Goal: Check status: Check status

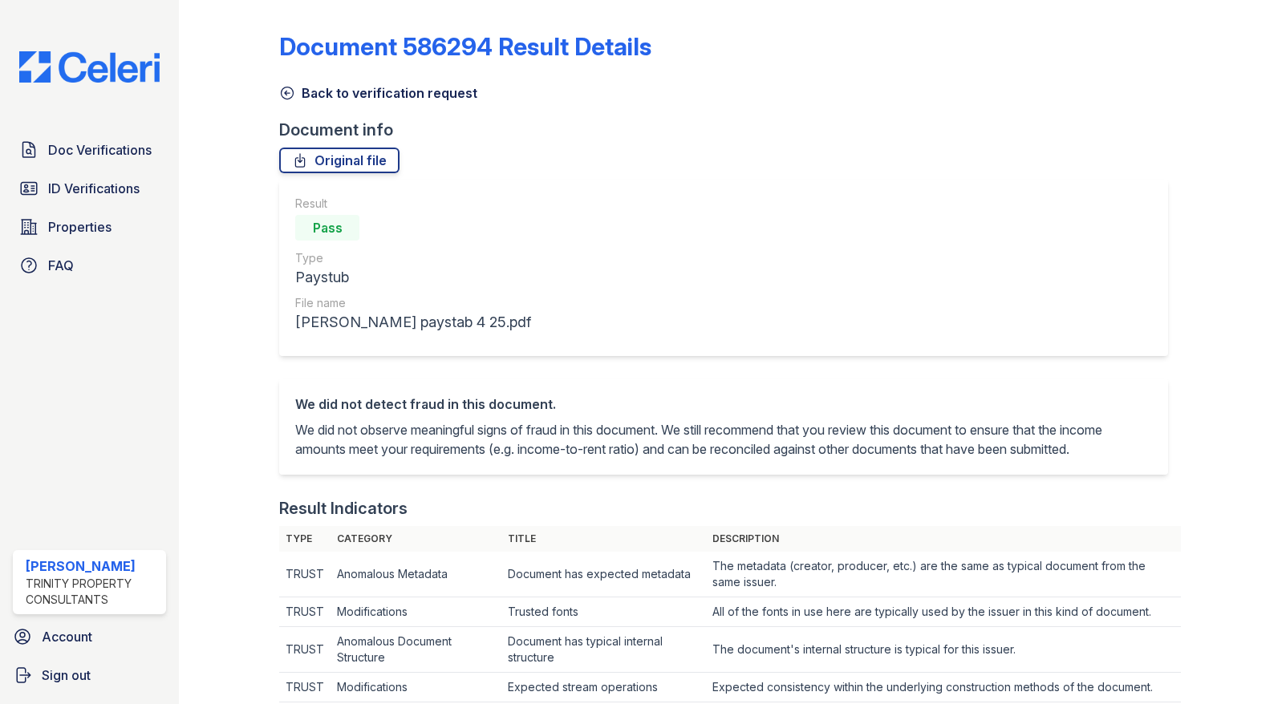
click at [646, 167] on div "Original file" at bounding box center [730, 161] width 902 height 26
click at [102, 153] on span "Doc Verifications" at bounding box center [99, 149] width 103 height 19
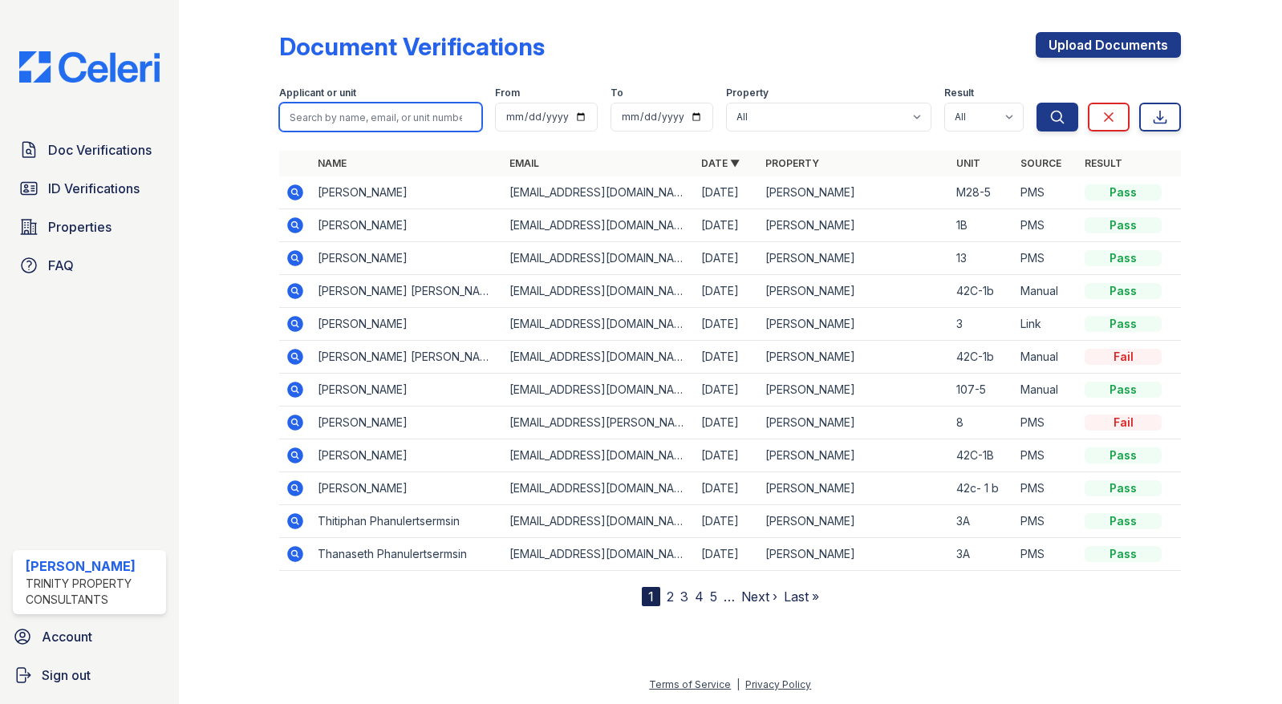
click at [372, 115] on input "search" at bounding box center [380, 117] width 203 height 29
type input "JEAN BARON"
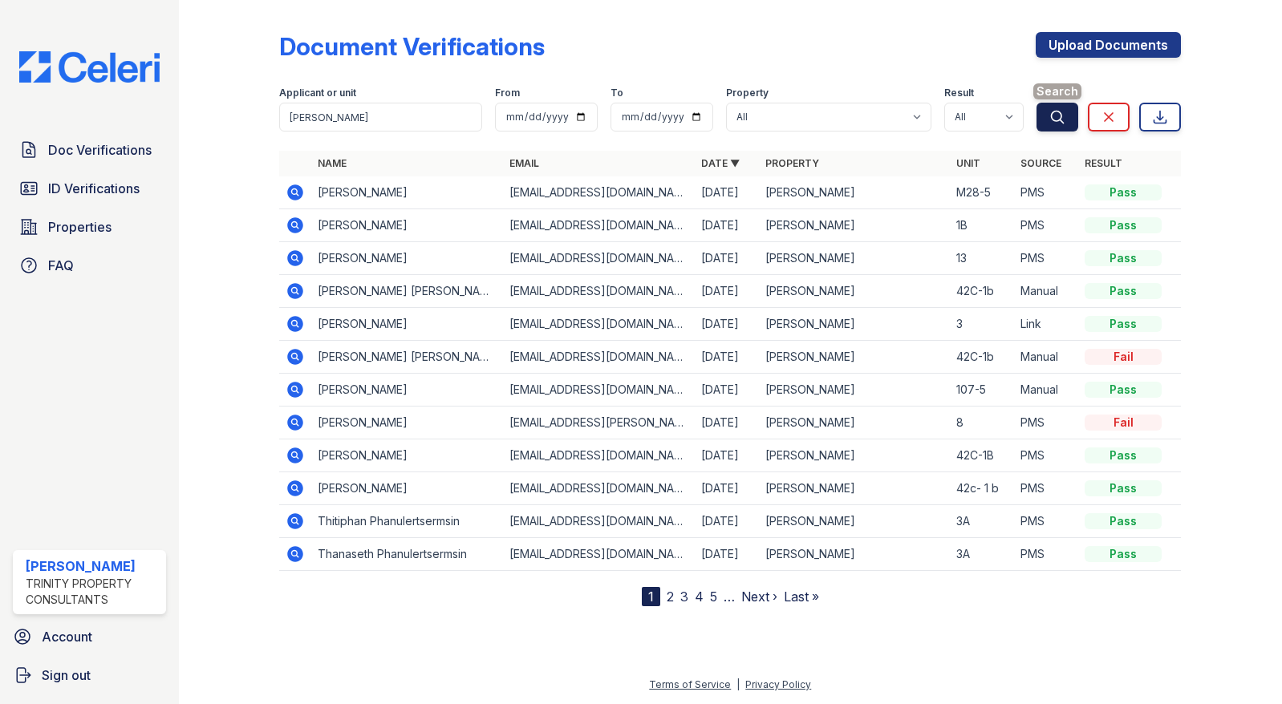
click at [1067, 111] on button "Search" at bounding box center [1057, 117] width 42 height 29
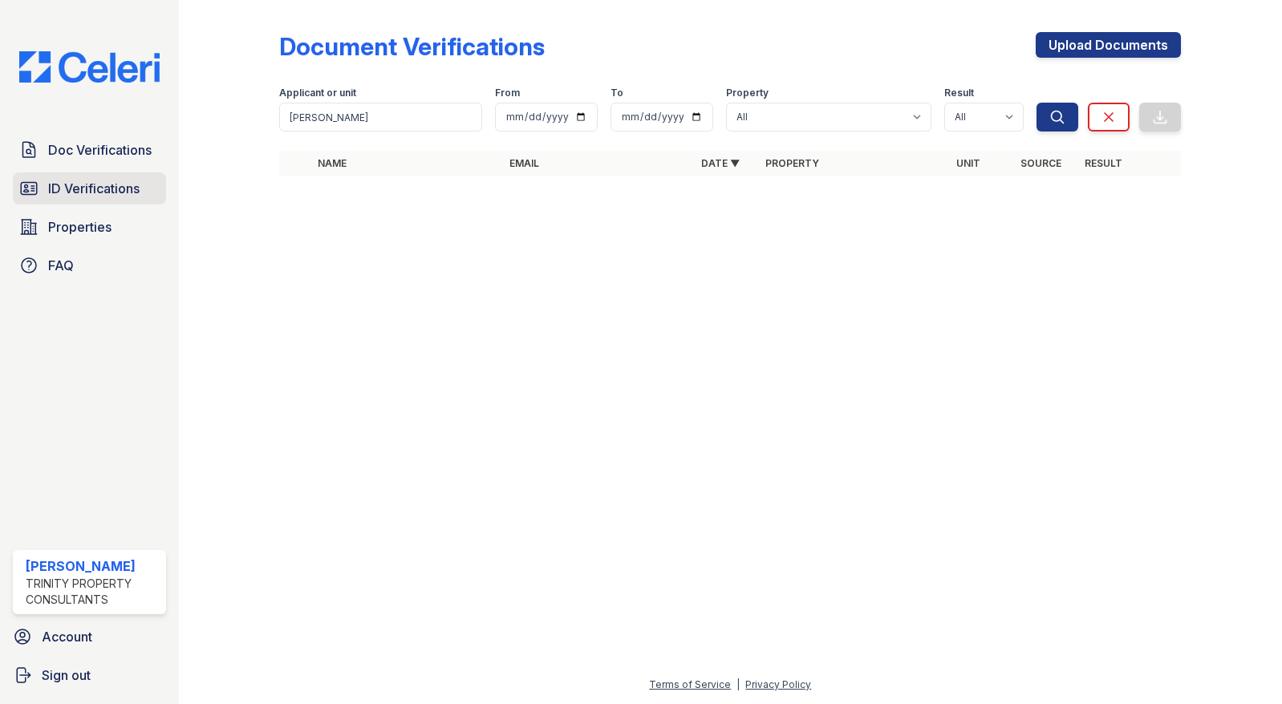
click at [107, 189] on span "ID Verifications" at bounding box center [93, 188] width 91 height 19
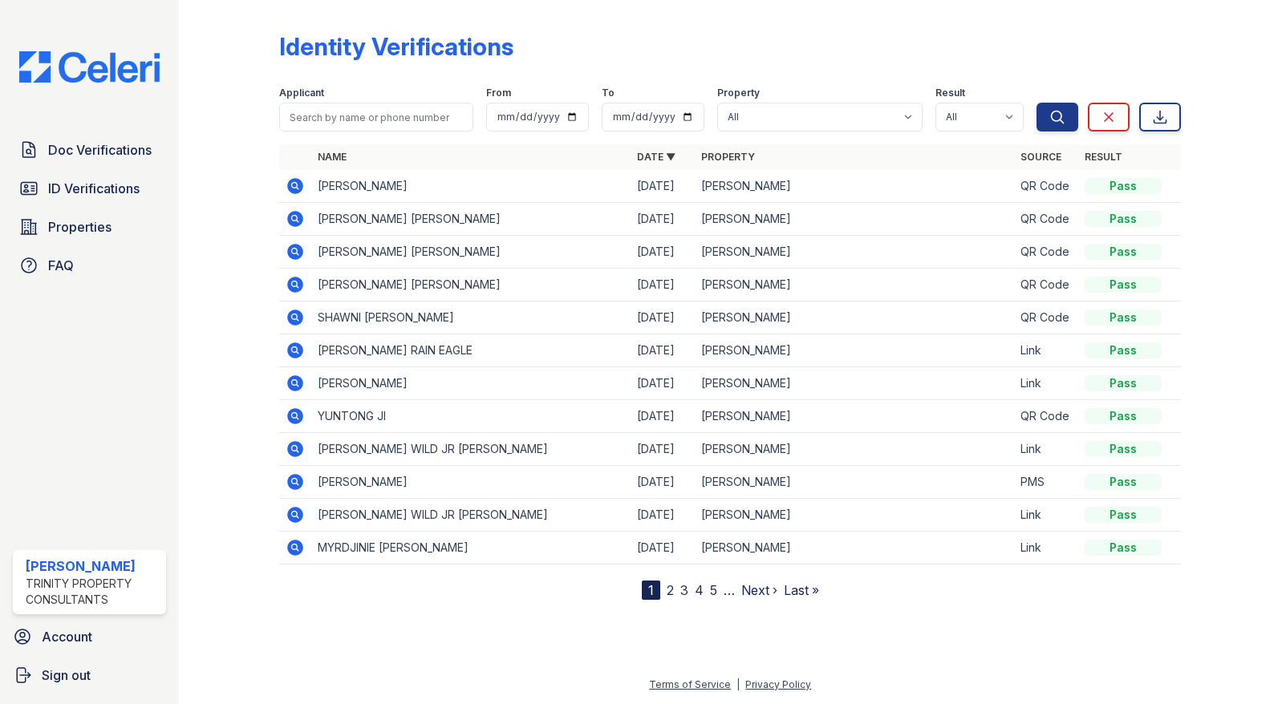
click at [295, 479] on icon at bounding box center [295, 481] width 19 height 19
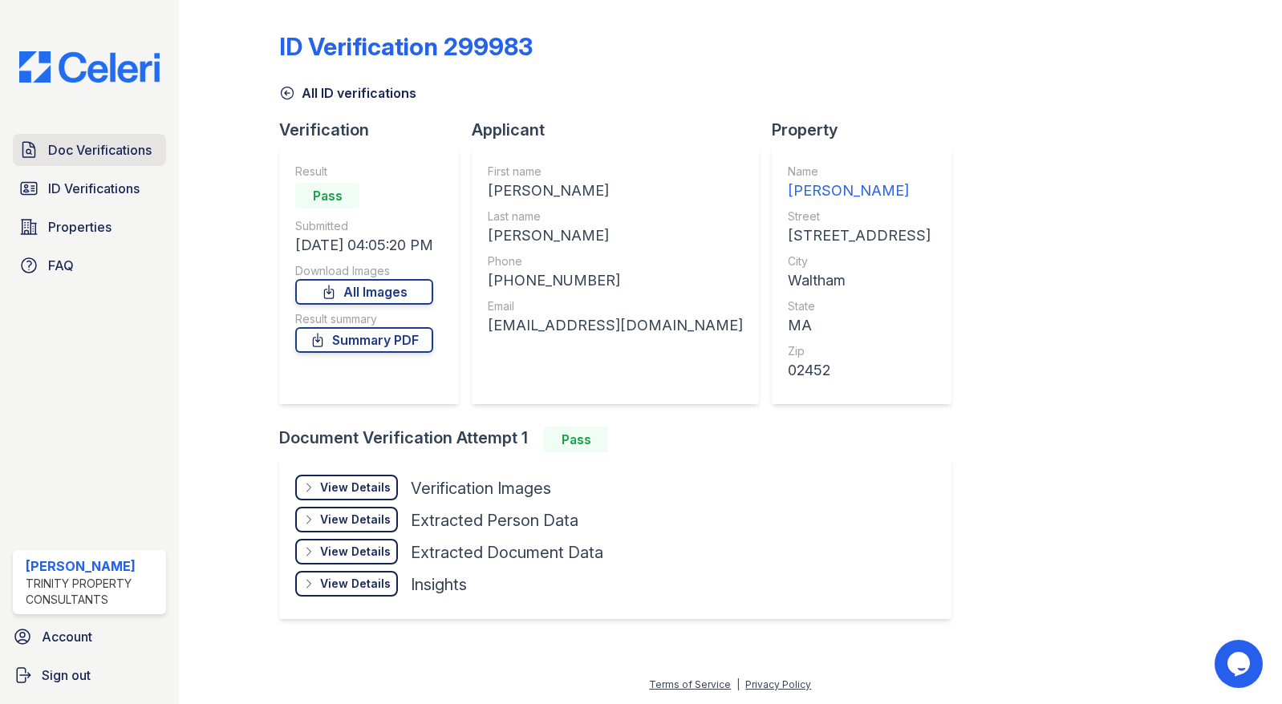
click at [106, 148] on span "Doc Verifications" at bounding box center [99, 149] width 103 height 19
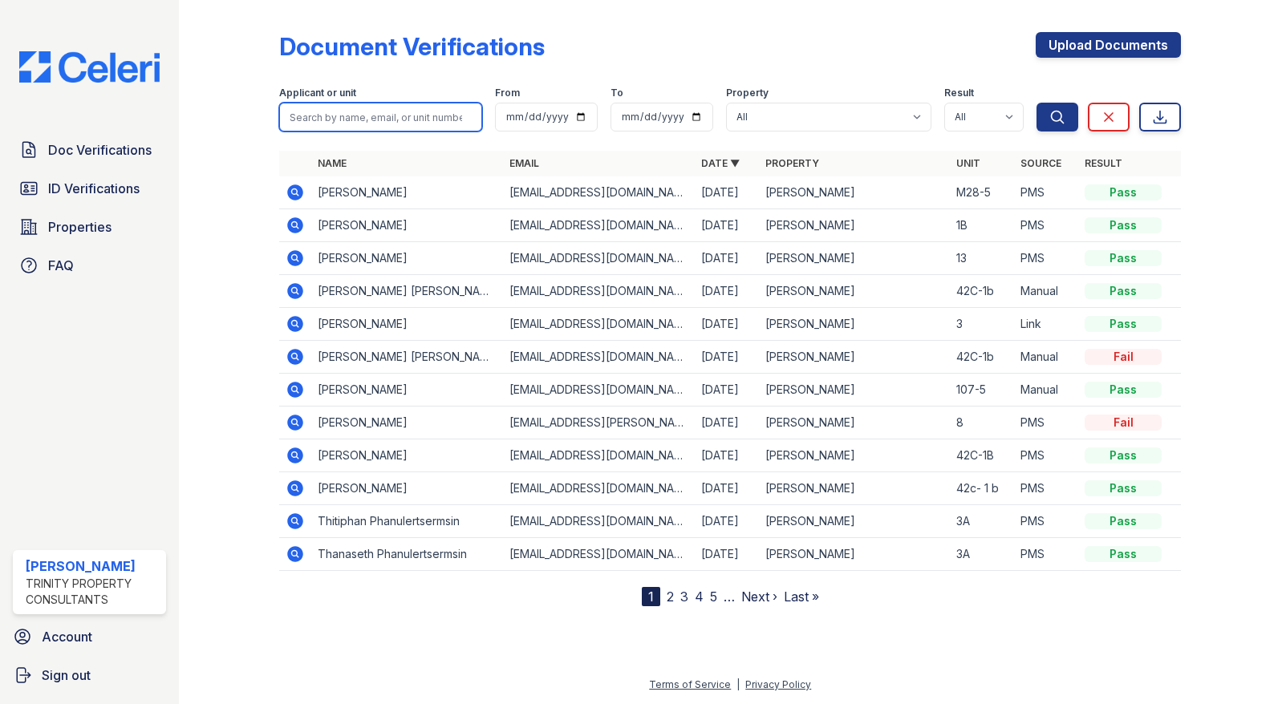
click at [319, 111] on input "search" at bounding box center [380, 117] width 203 height 29
click at [206, 168] on div at bounding box center [242, 306] width 75 height 600
click at [307, 114] on input "search" at bounding box center [380, 117] width 203 height 29
type input "[PERSON_NAME]"
click at [299, 258] on icon at bounding box center [296, 258] width 16 height 16
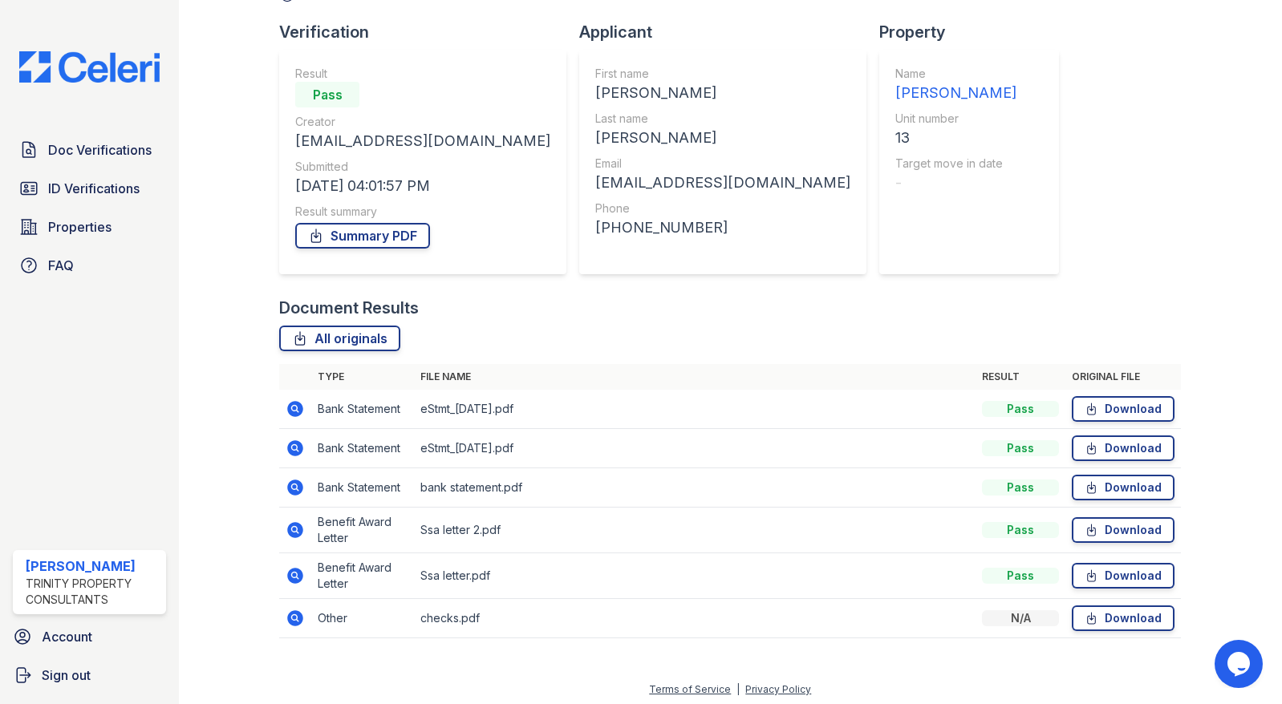
scroll to position [103, 0]
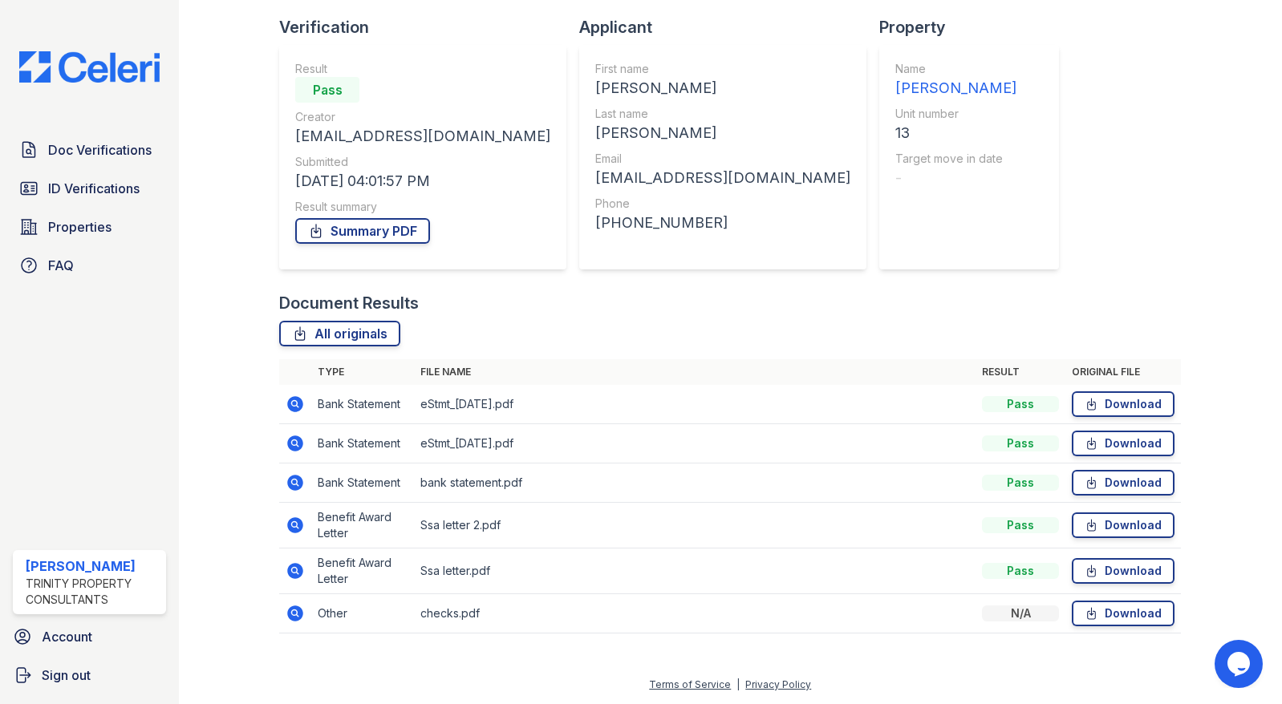
click at [295, 613] on icon at bounding box center [295, 612] width 4 height 4
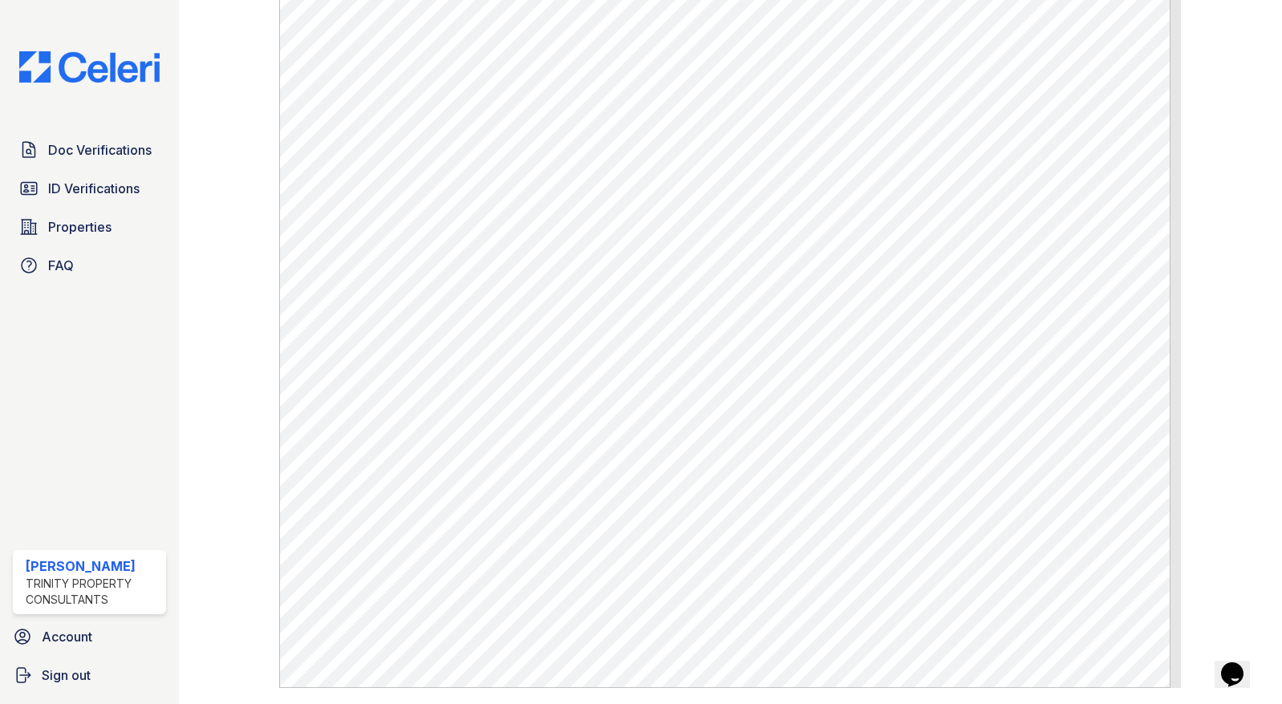
scroll to position [600, 0]
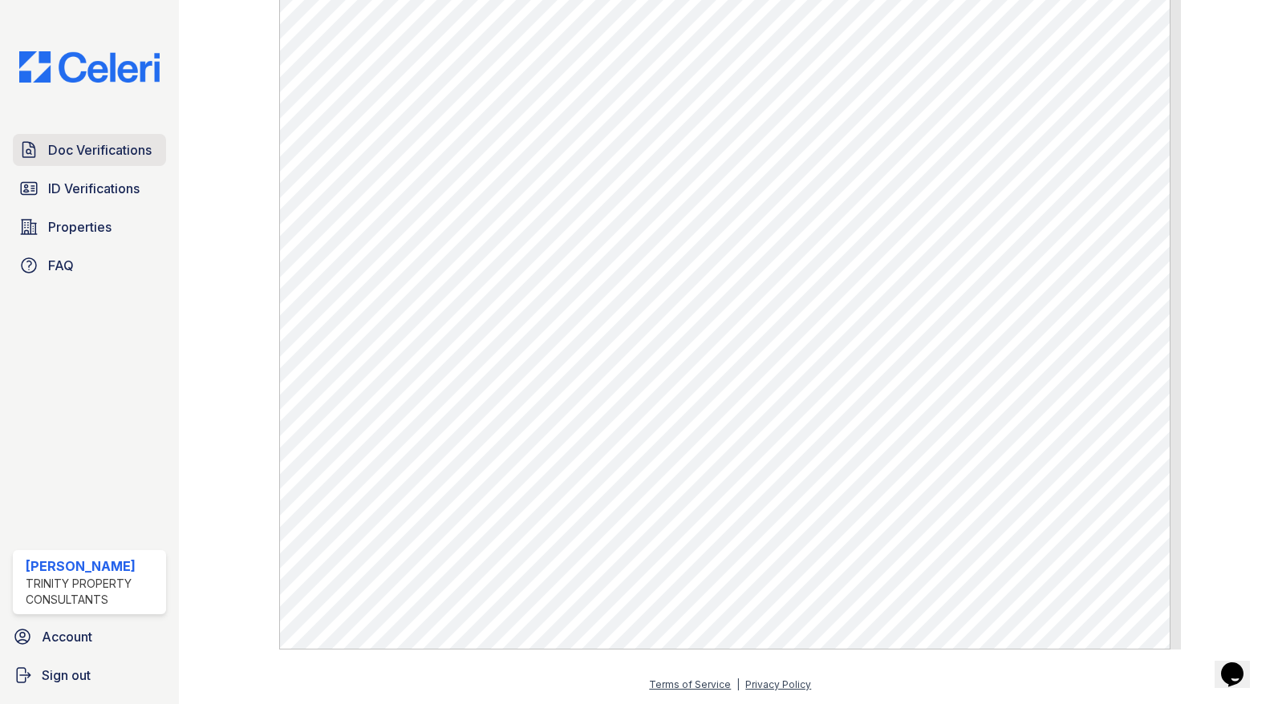
click at [118, 150] on span "Doc Verifications" at bounding box center [99, 149] width 103 height 19
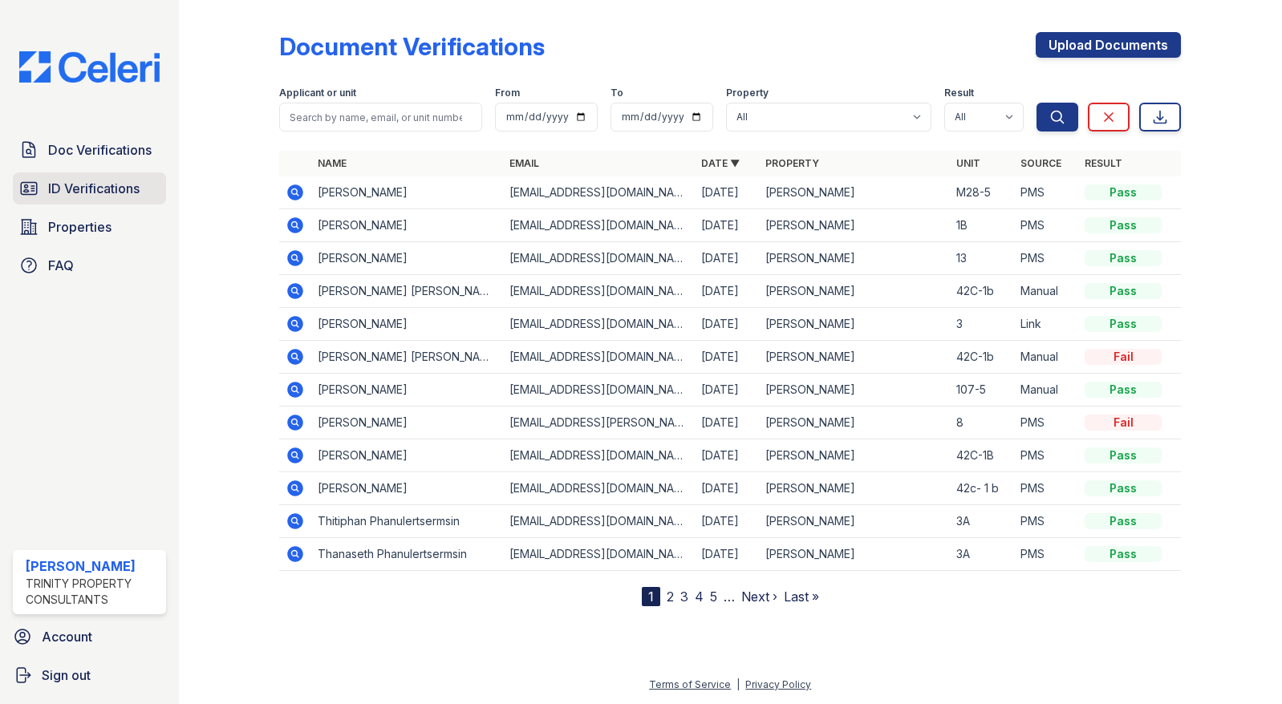
click at [92, 184] on span "ID Verifications" at bounding box center [93, 188] width 91 height 19
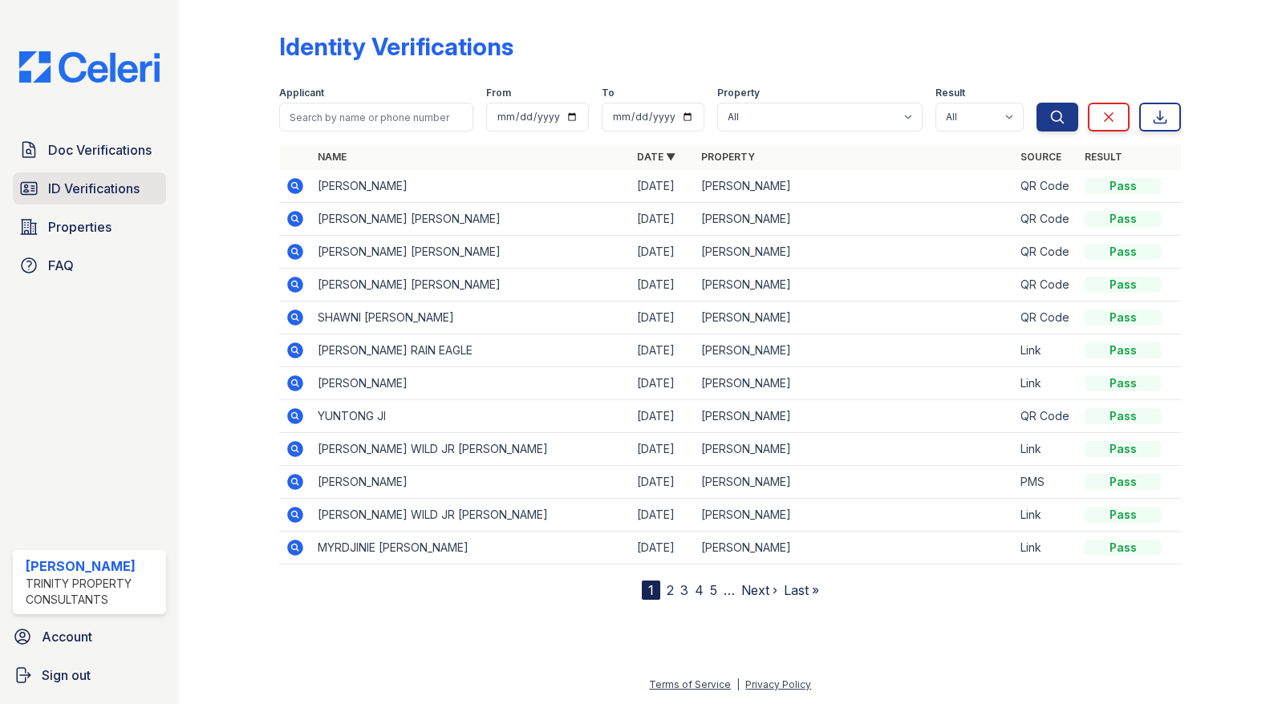
click at [129, 188] on span "ID Verifications" at bounding box center [93, 188] width 91 height 19
click at [103, 326] on div "Doc Verifications ID Verifications Properties FAQ ReNew Waltham Trinity Propert…" at bounding box center [89, 352] width 179 height 704
